Goal: Book appointment/travel/reservation

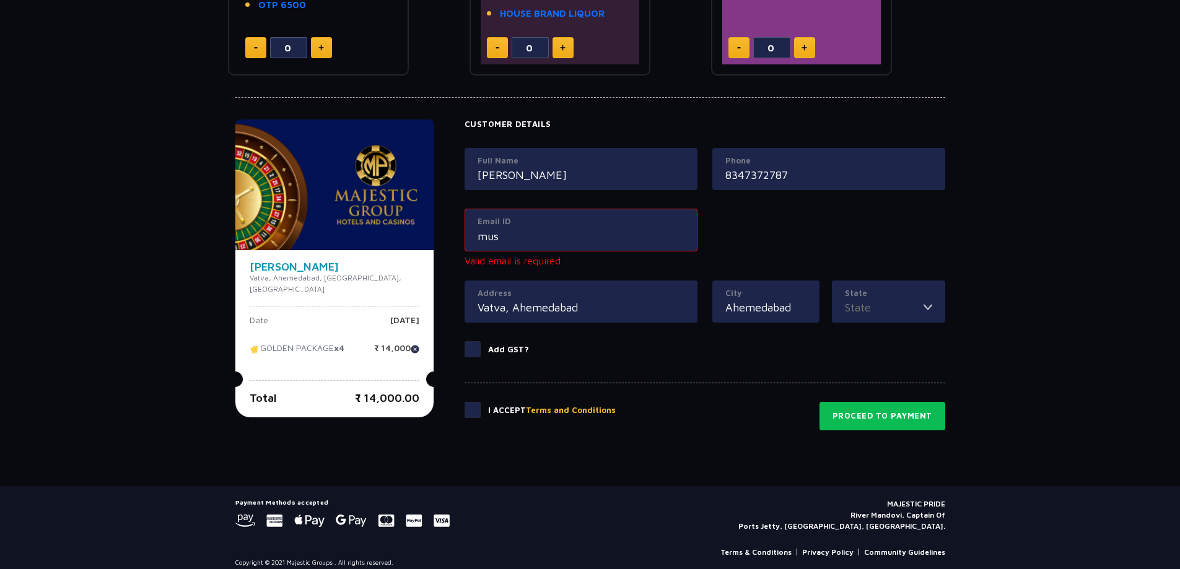
scroll to position [479, 0]
click at [861, 406] on button "Proceed to Payment" at bounding box center [882, 416] width 126 height 28
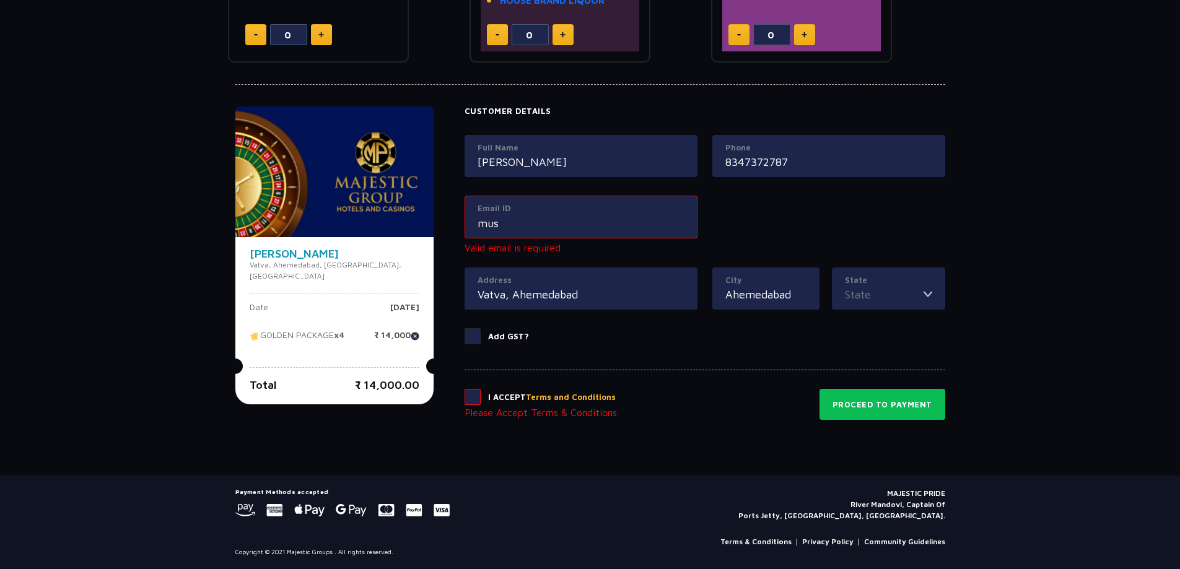
drag, startPoint x: 544, startPoint y: 232, endPoint x: 479, endPoint y: 224, distance: 64.8
click at [479, 224] on div "Email ID mus" at bounding box center [580, 217] width 233 height 43
click at [513, 224] on div "Email ID mus" at bounding box center [580, 217] width 233 height 43
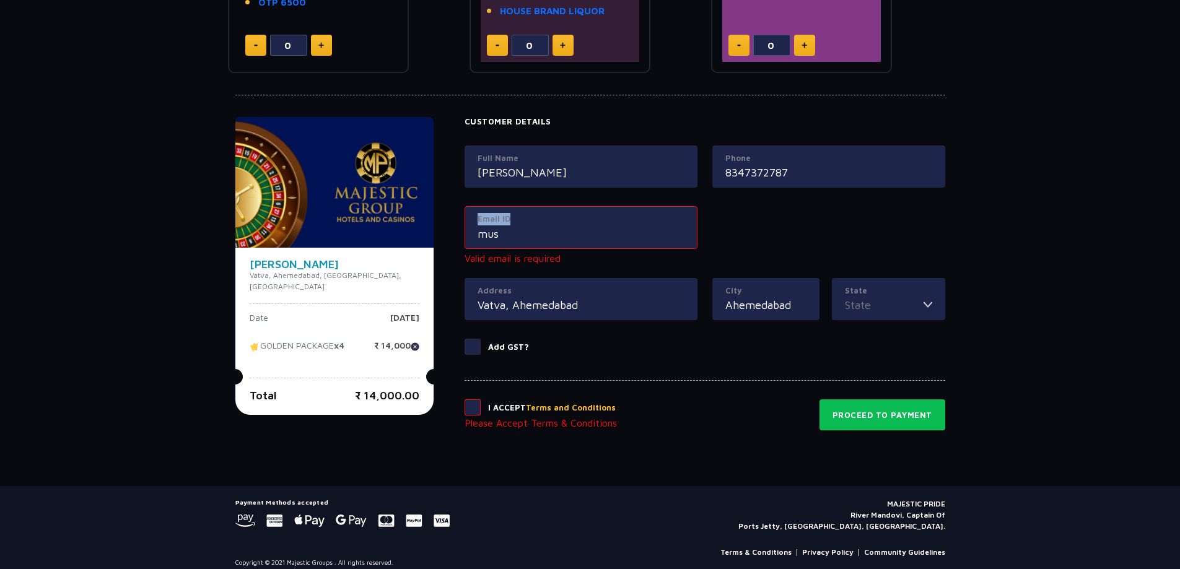
drag, startPoint x: 507, startPoint y: 224, endPoint x: 462, endPoint y: 225, distance: 45.2
click at [464, 225] on div "Email ID mus" at bounding box center [580, 227] width 233 height 43
click at [495, 236] on input "mus" at bounding box center [580, 233] width 207 height 17
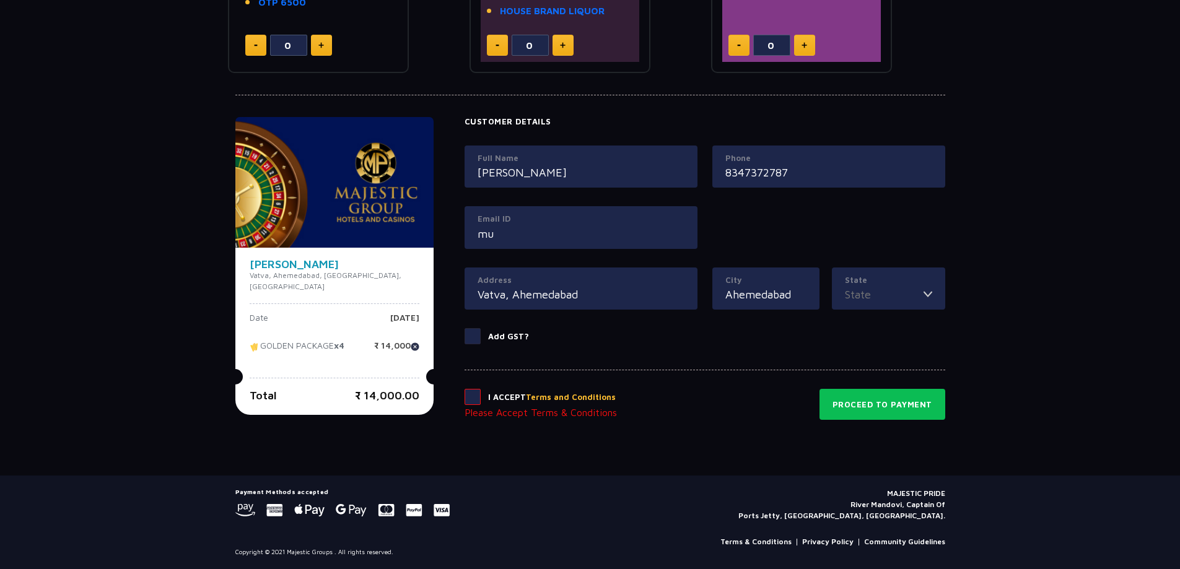
type input "m"
paste input "[EMAIL_ADDRESS][DOMAIN_NAME]"
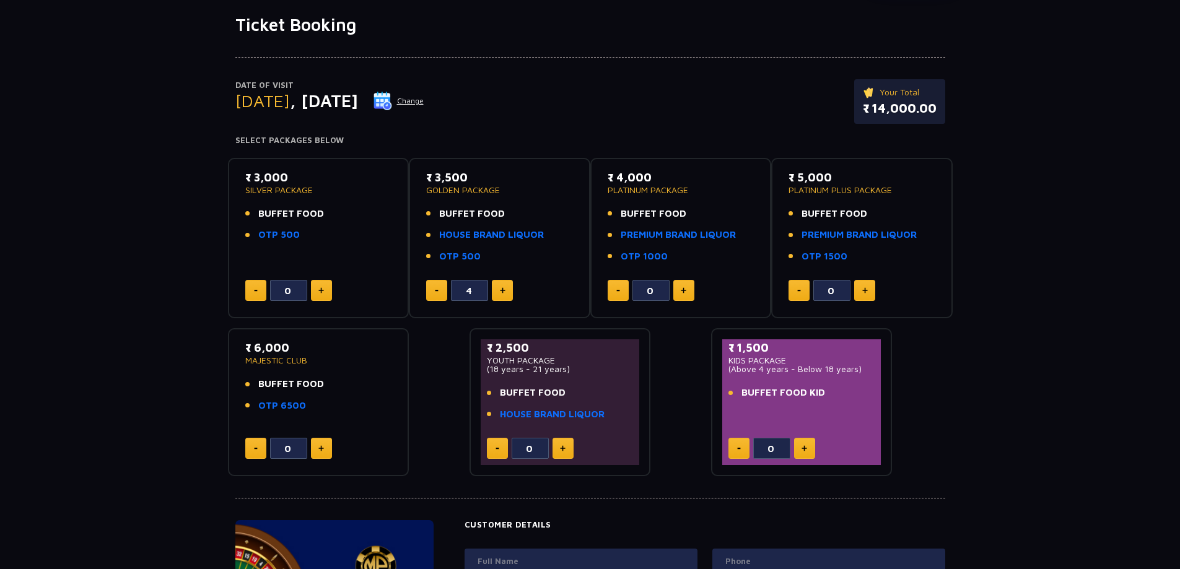
scroll to position [0, 0]
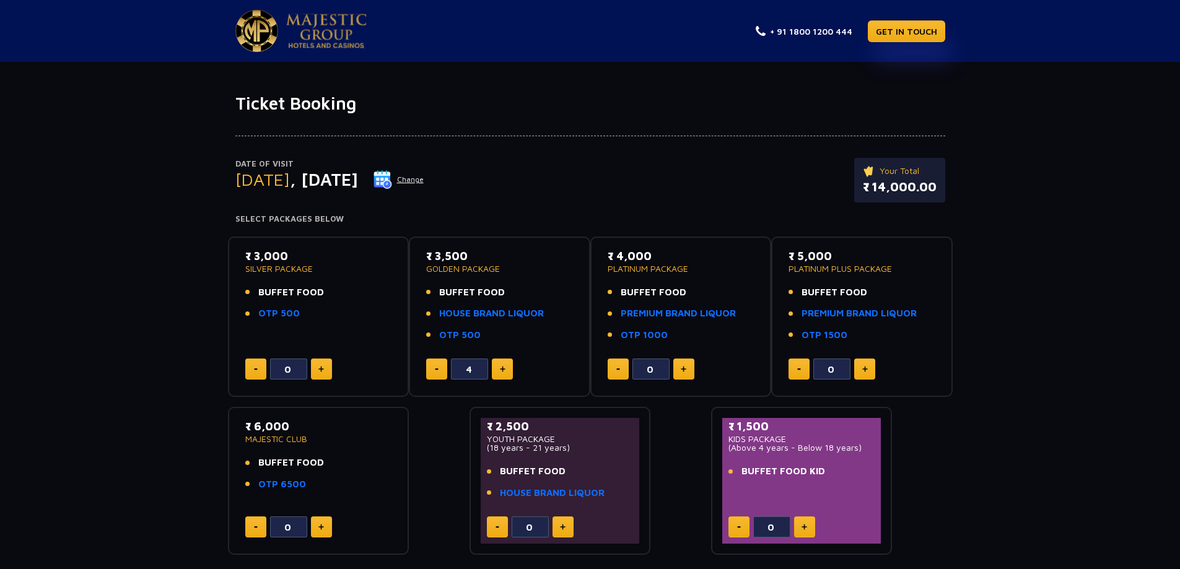
type input "[EMAIL_ADDRESS][DOMAIN_NAME]"
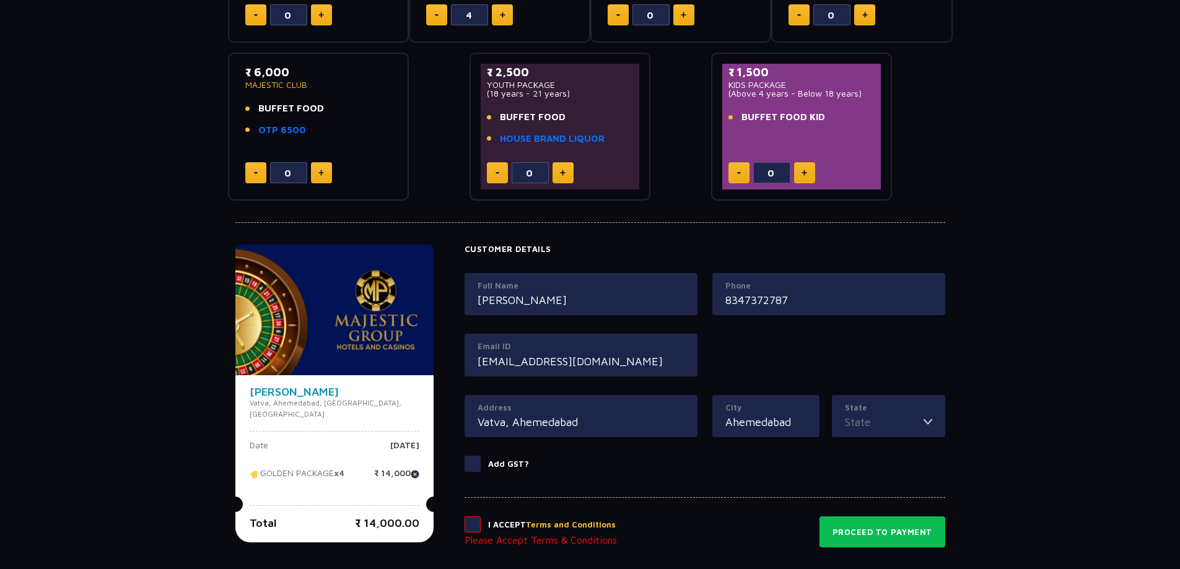
scroll to position [433, 0]
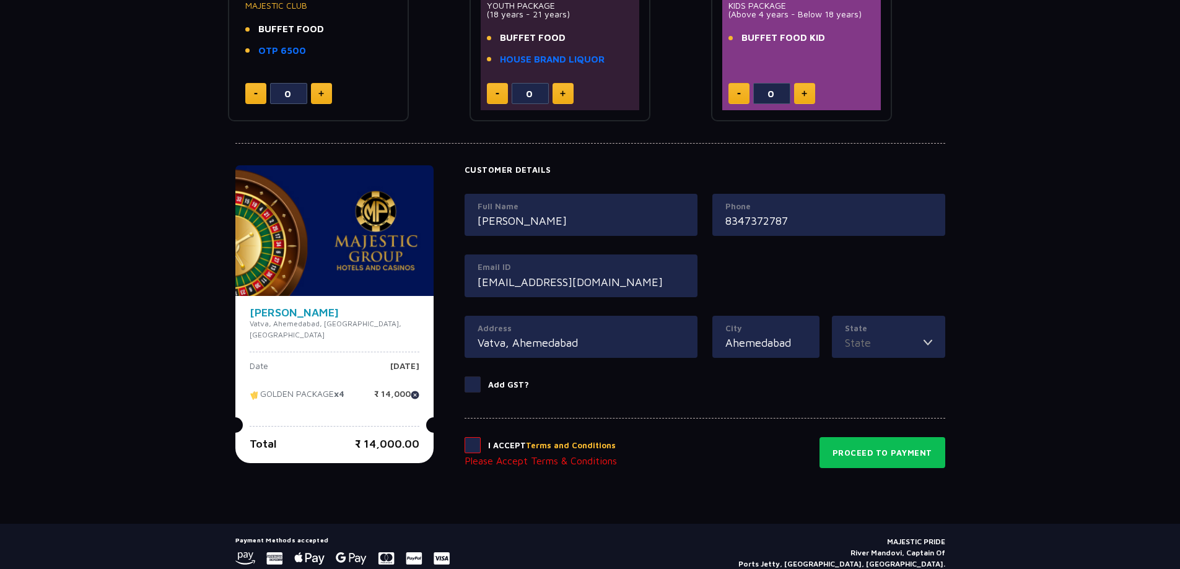
click at [907, 344] on input "State" at bounding box center [884, 342] width 79 height 17
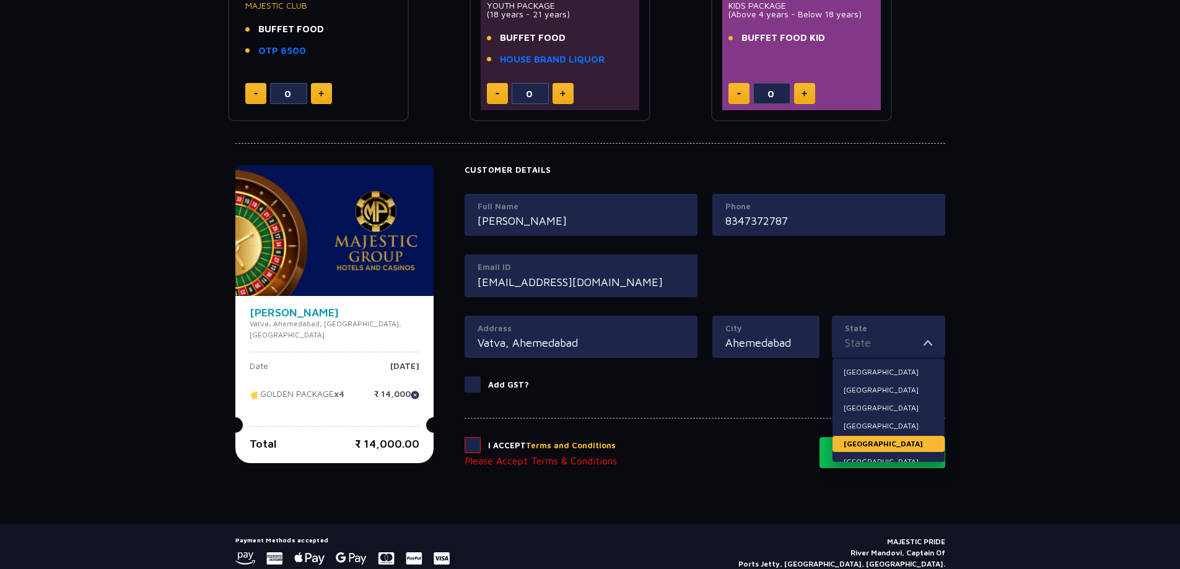
scroll to position [62, 0]
click at [875, 419] on li "[GEOGRAPHIC_DATA]" at bounding box center [888, 418] width 112 height 16
type input "[GEOGRAPHIC_DATA]"
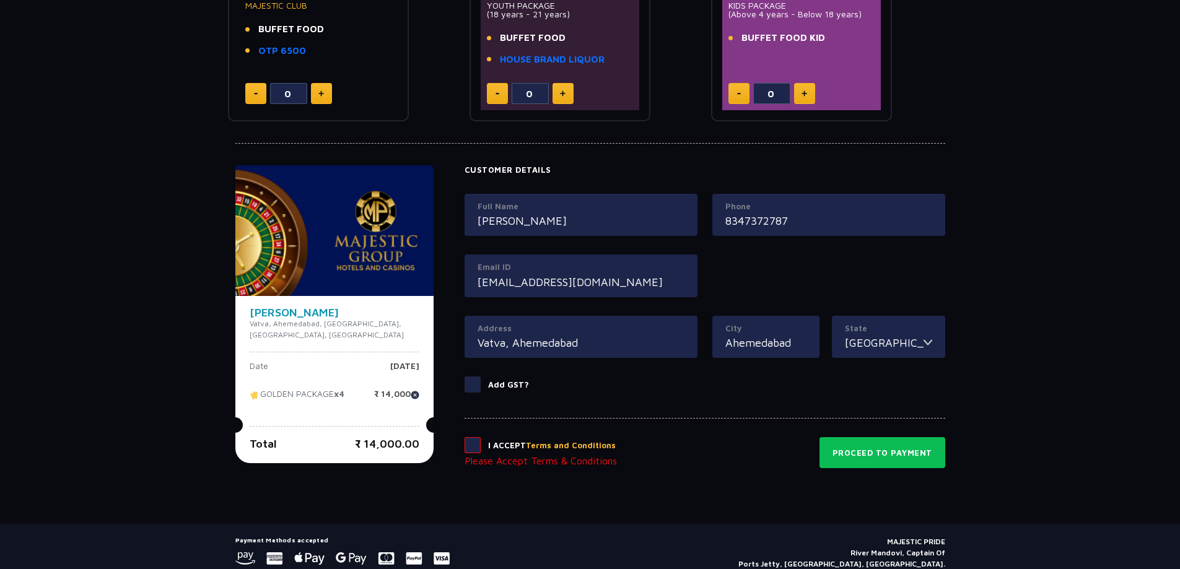
click at [479, 447] on label at bounding box center [476, 445] width 24 height 16
click at [0, 0] on input "checkbox" at bounding box center [0, 0] width 0 height 0
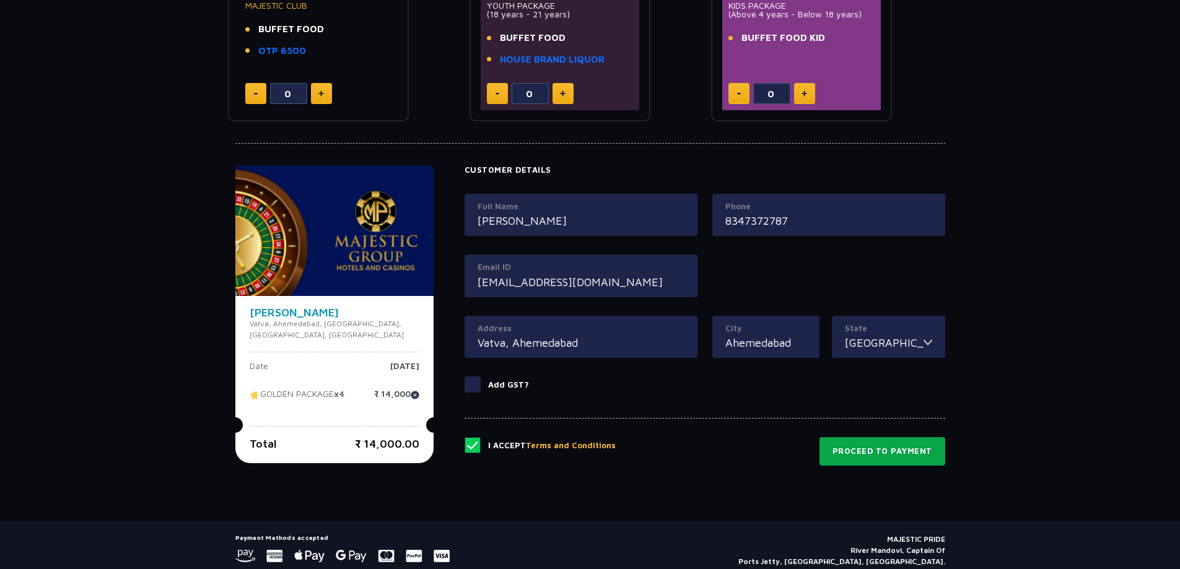
click at [894, 446] on button "Proceed to Payment" at bounding box center [882, 451] width 126 height 28
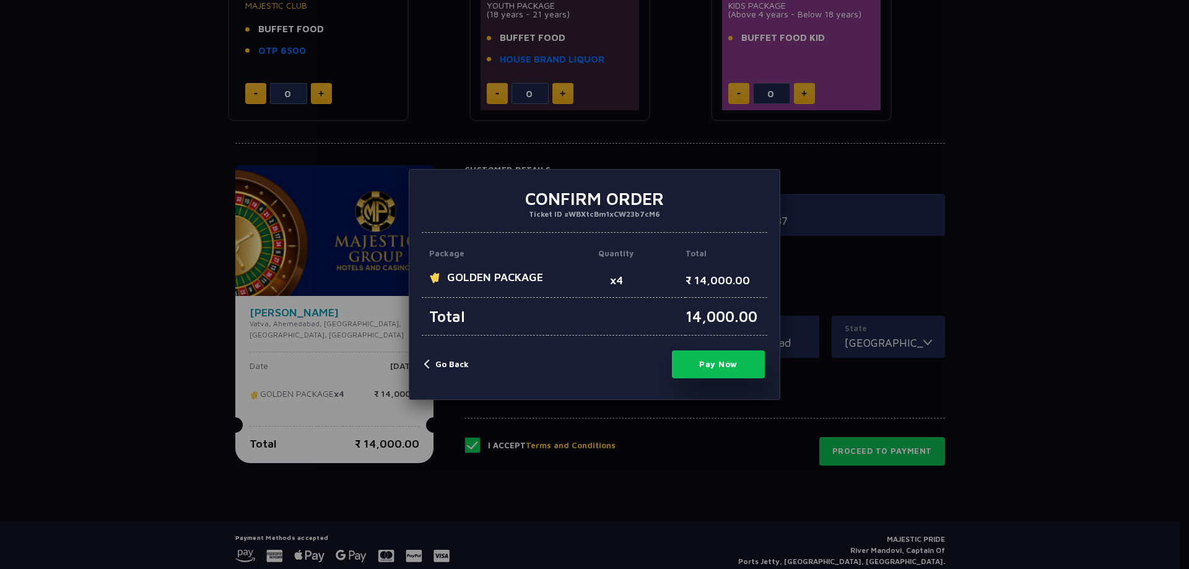
click at [731, 370] on button "Pay Now" at bounding box center [718, 365] width 93 height 28
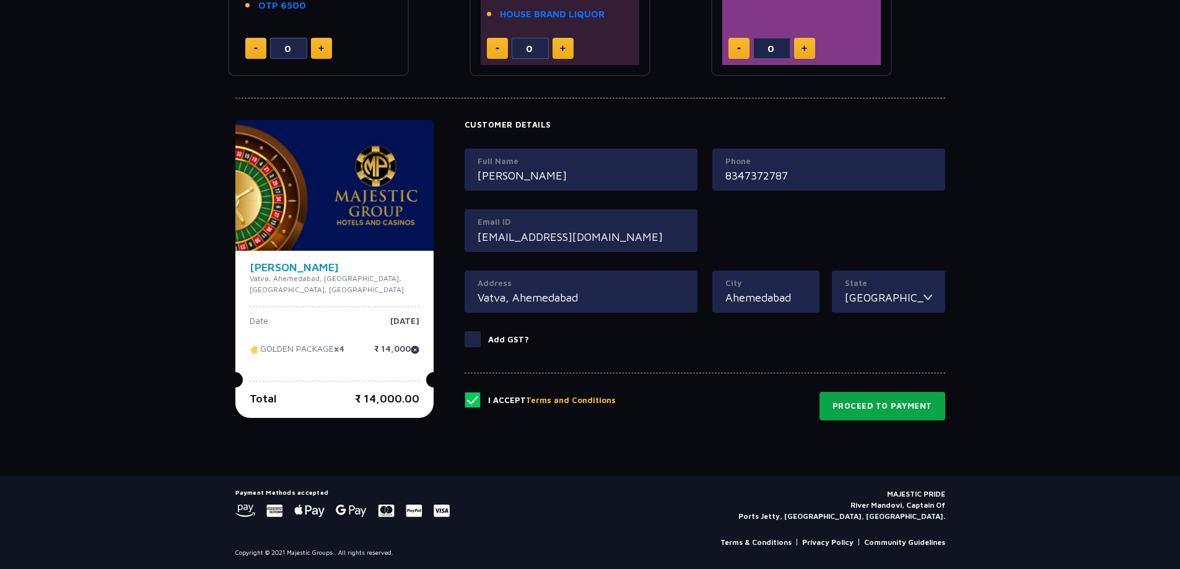
scroll to position [479, 0]
click at [871, 402] on button "Proceed to Payment" at bounding box center [882, 405] width 126 height 28
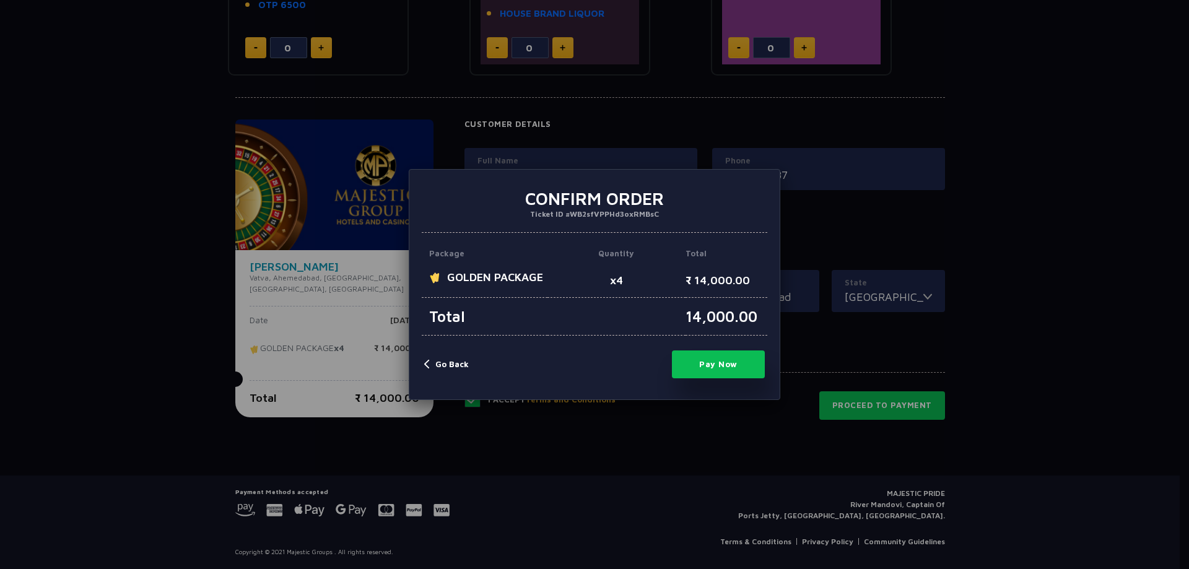
click at [718, 362] on button "Pay Now" at bounding box center [718, 365] width 93 height 28
